Goal: Information Seeking & Learning: Check status

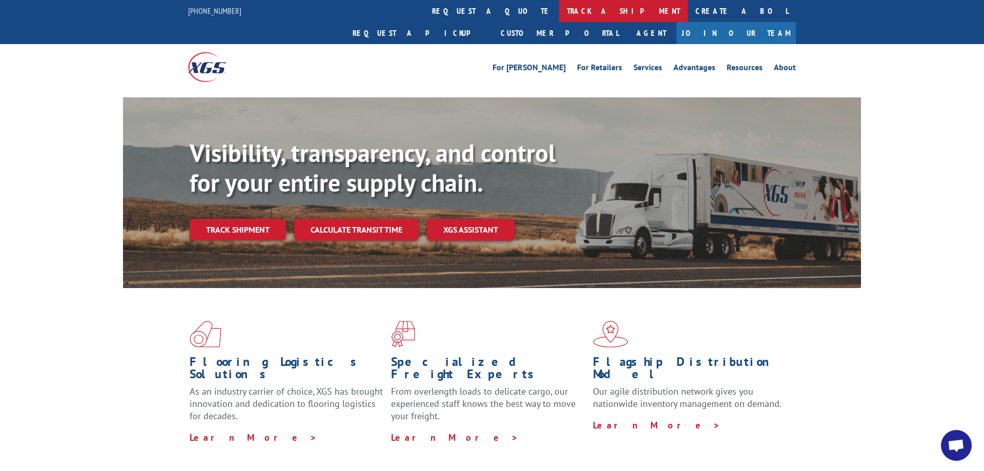
click at [559, 14] on link "track a shipment" at bounding box center [623, 11] width 129 height 22
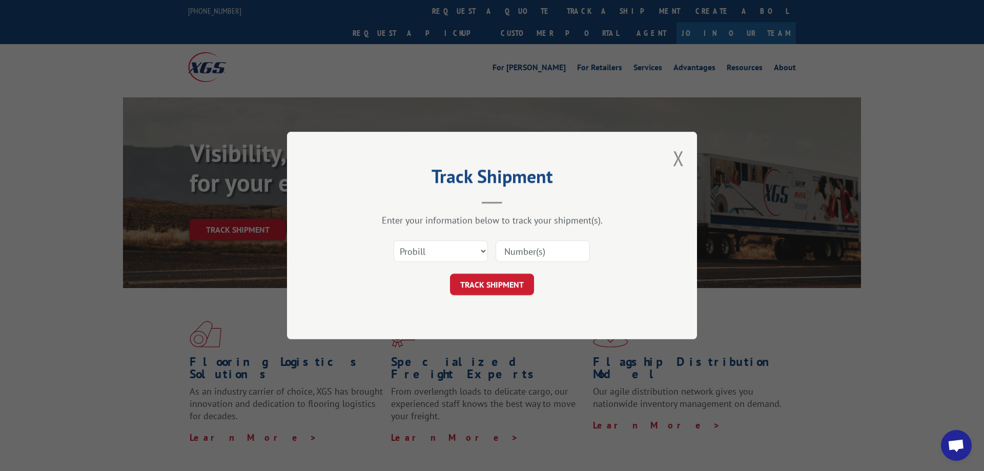
click at [522, 251] on input at bounding box center [542, 251] width 94 height 22
paste input "17444425"
type input "17444425"
click at [491, 282] on button "TRACK SHIPMENT" at bounding box center [492, 285] width 84 height 22
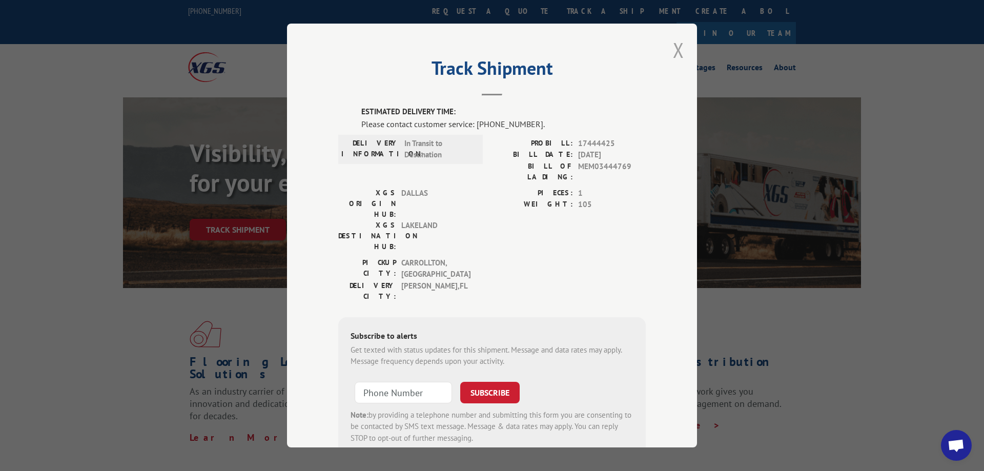
click at [675, 51] on button "Close modal" at bounding box center [678, 49] width 11 height 27
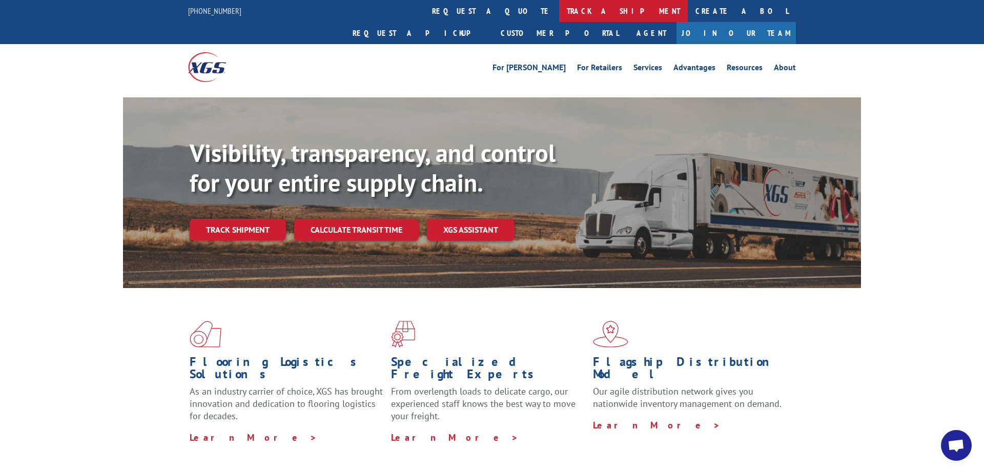
click at [559, 14] on link "track a shipment" at bounding box center [623, 11] width 129 height 22
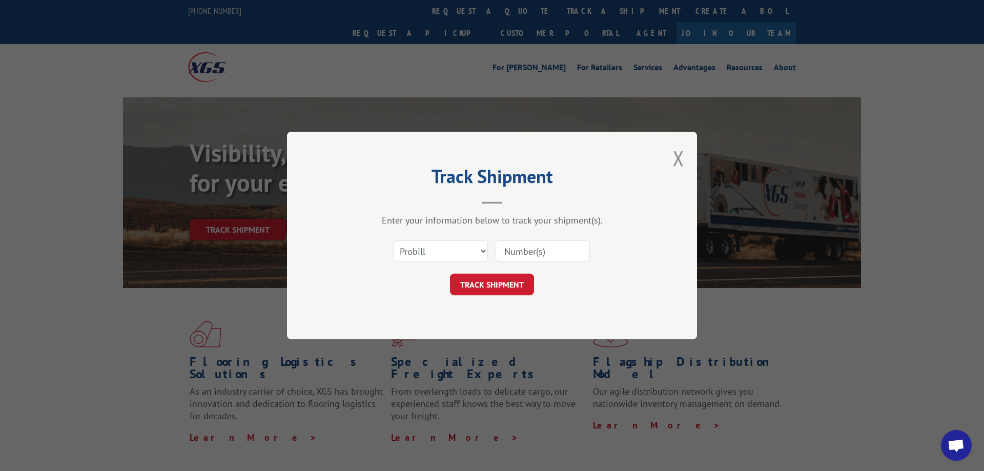
click at [532, 256] on input at bounding box center [542, 251] width 94 height 22
paste input "17444424"
type input "17444424"
click at [499, 281] on button "TRACK SHIPMENT" at bounding box center [492, 285] width 84 height 22
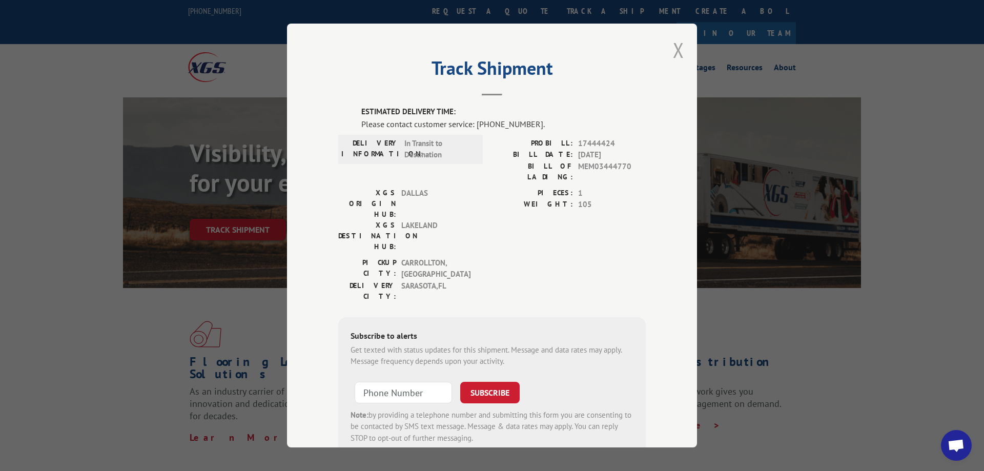
click at [676, 46] on button "Close modal" at bounding box center [678, 49] width 11 height 27
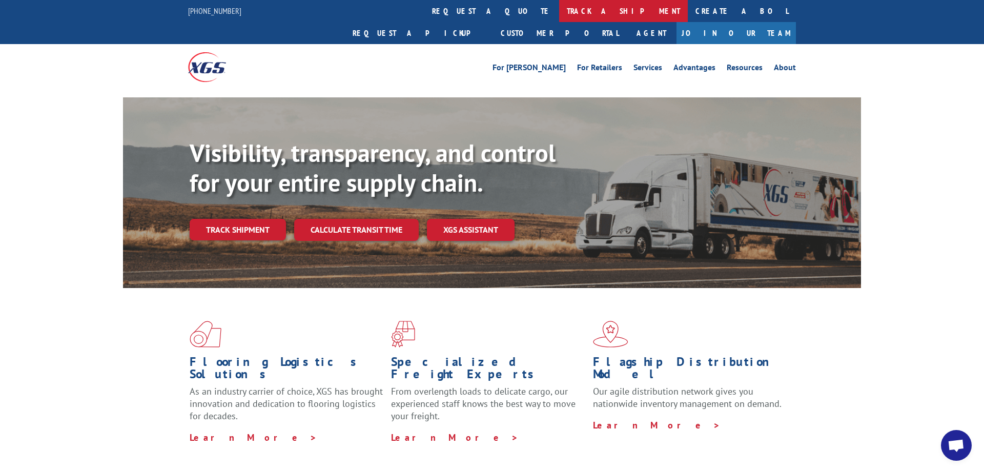
click at [559, 7] on link "track a shipment" at bounding box center [623, 11] width 129 height 22
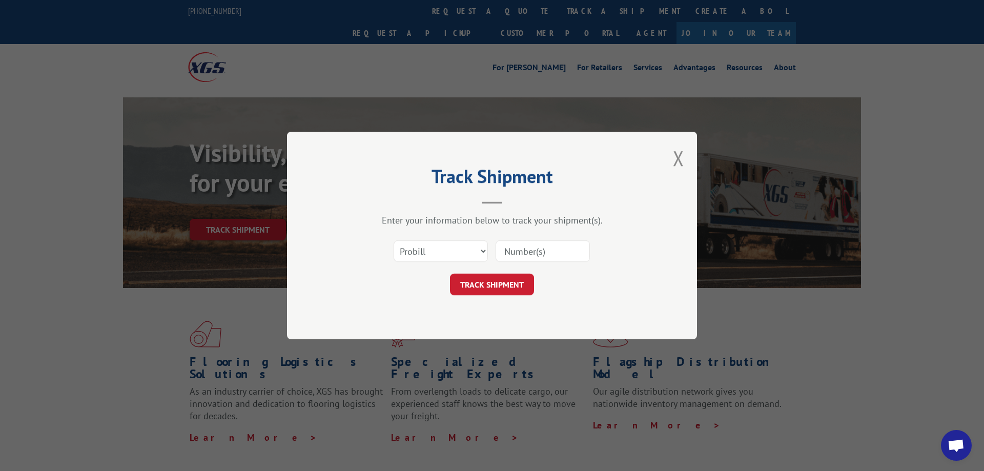
click at [524, 249] on input at bounding box center [542, 251] width 94 height 22
paste input "17444433"
type input "17444433"
click at [505, 285] on button "TRACK SHIPMENT" at bounding box center [492, 285] width 84 height 22
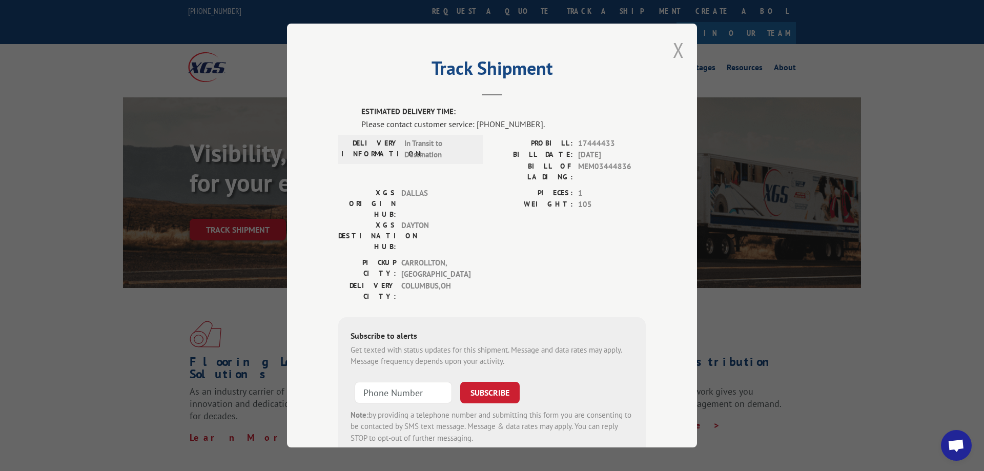
click at [679, 48] on button "Close modal" at bounding box center [678, 49] width 11 height 27
